Goal: Transaction & Acquisition: Purchase product/service

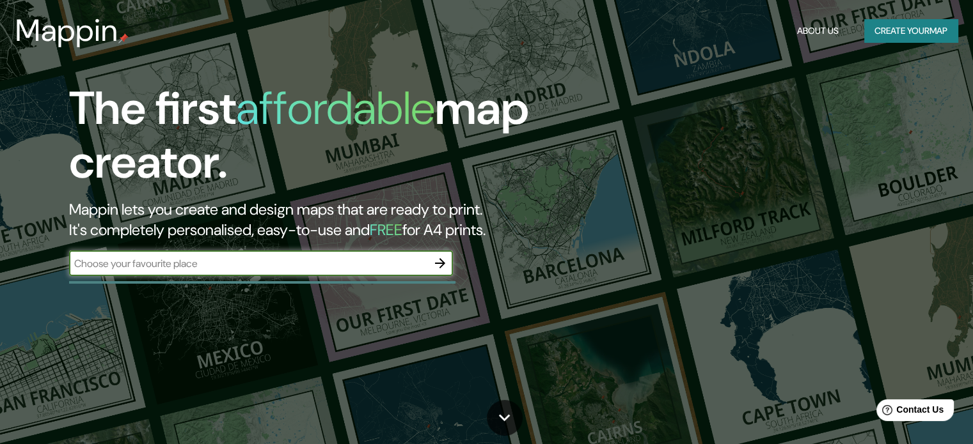
click at [316, 268] on input "text" at bounding box center [248, 263] width 358 height 15
click at [281, 270] on input "text" at bounding box center [248, 263] width 358 height 15
paste input "[GEOGRAPHIC_DATA]"
type input "[GEOGRAPHIC_DATA]"
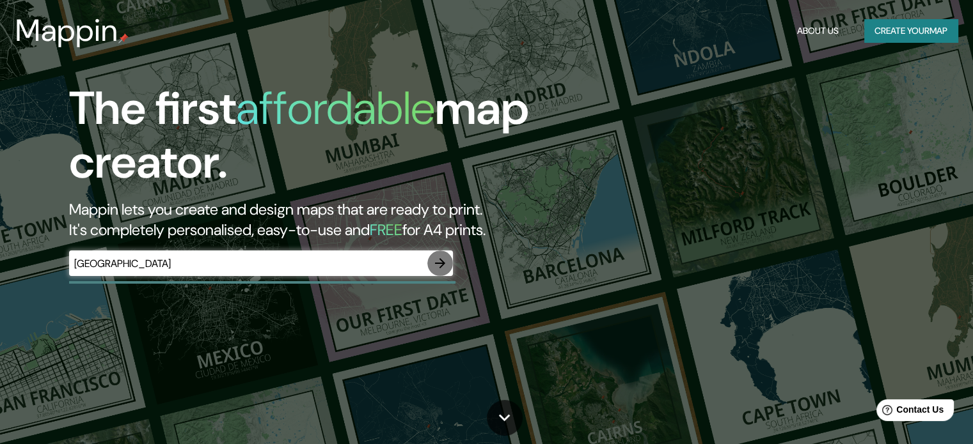
click at [435, 264] on icon "button" at bounding box center [439, 263] width 15 height 15
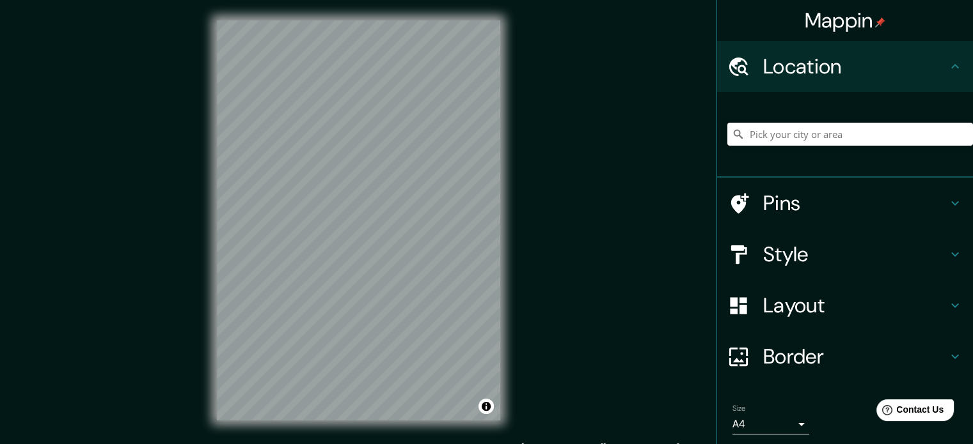
click at [802, 137] on input "Pick your city or area" at bounding box center [850, 134] width 246 height 23
paste input "[GEOGRAPHIC_DATA]"
type input "[GEOGRAPHIC_DATA], [GEOGRAPHIC_DATA], [GEOGRAPHIC_DATA][PERSON_NAME], [GEOGRAPH…"
click at [957, 136] on icon "Clear" at bounding box center [962, 134] width 10 height 10
paste input "[GEOGRAPHIC_DATA]"
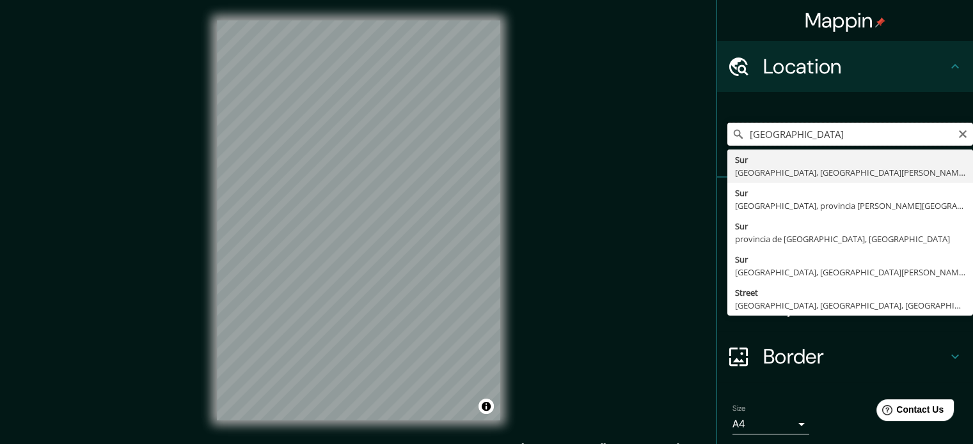
type input "[GEOGRAPHIC_DATA]"
click at [957, 132] on icon "Clear" at bounding box center [962, 134] width 10 height 10
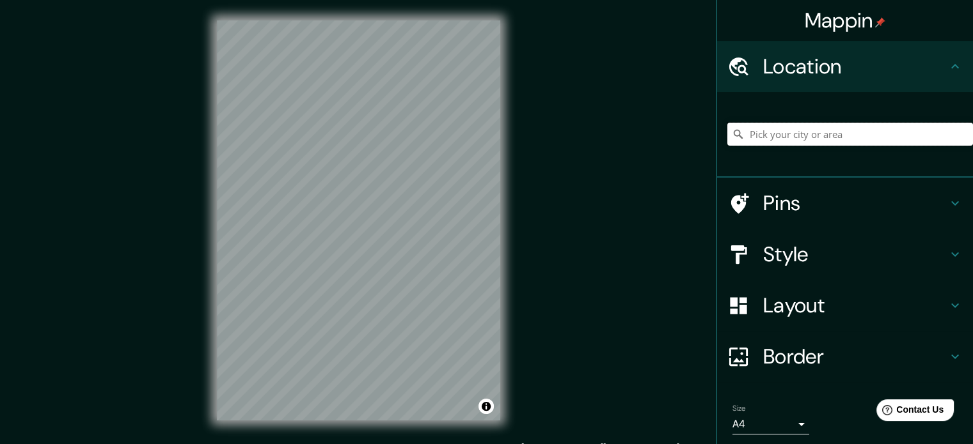
paste input "[GEOGRAPHIC_DATA]"
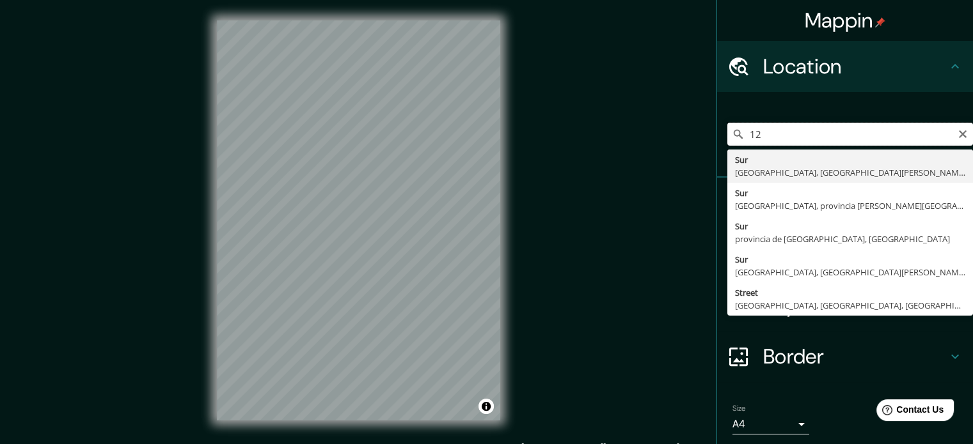
type input "1"
